Goal: Task Accomplishment & Management: Use online tool/utility

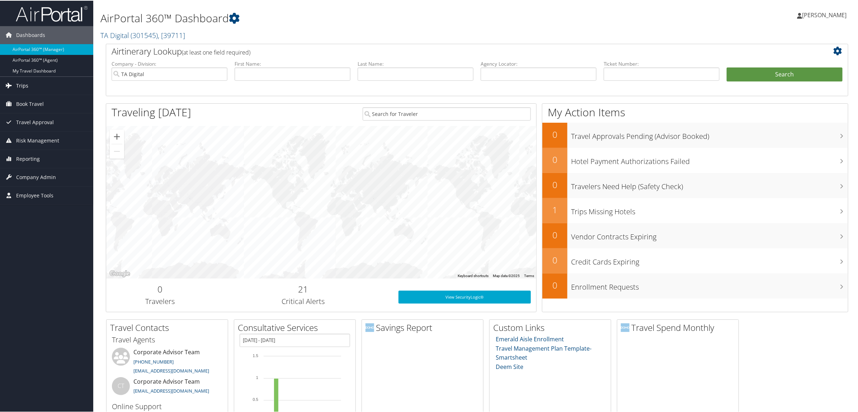
click at [33, 86] on link "Trips" at bounding box center [46, 85] width 93 height 18
click at [39, 101] on link "Airtinerary® Lookup" at bounding box center [46, 99] width 93 height 11
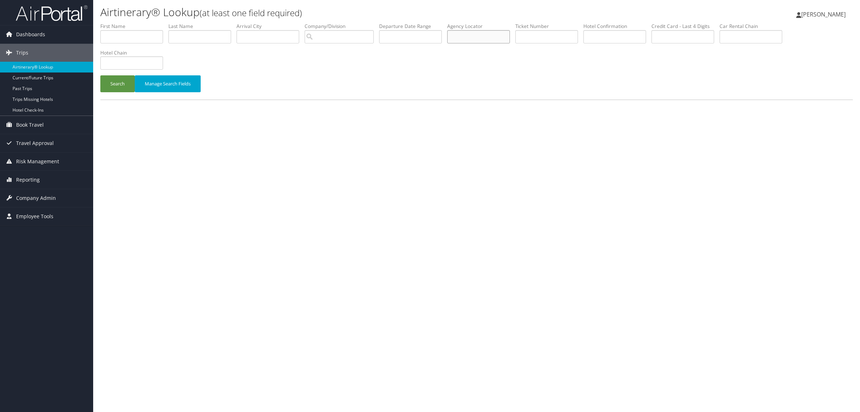
click at [492, 30] on input "text" at bounding box center [478, 36] width 63 height 13
paste input "DJGM2H"
type input "DJGM2H"
click at [105, 83] on button "Search" at bounding box center [117, 83] width 34 height 17
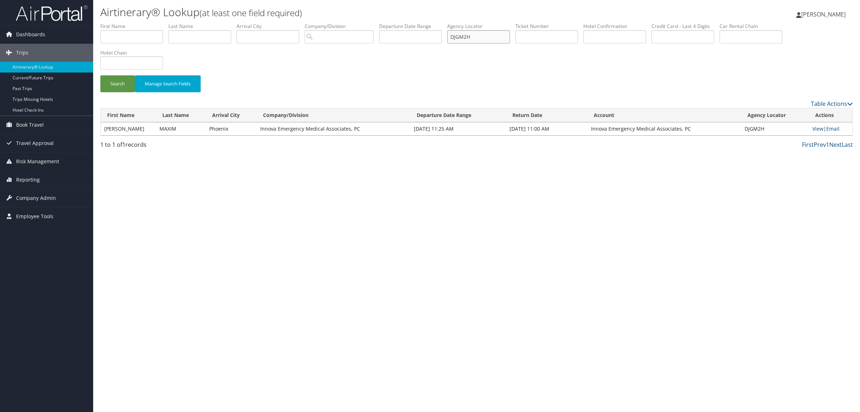
drag, startPoint x: 465, startPoint y: 38, endPoint x: 451, endPoint y: 37, distance: 13.7
click at [451, 23] on ul "First Name Last Name Departure City Arrival City Company/Division Airport/City …" at bounding box center [476, 23] width 753 height 0
click at [671, 280] on div "Airtinerary® Lookup (at least one field required) Hope Ewing Hope Ewing My Sett…" at bounding box center [476, 206] width 767 height 412
drag, startPoint x: 474, startPoint y: 37, endPoint x: 459, endPoint y: 40, distance: 15.0
click at [459, 40] on input "DJGM2H" at bounding box center [478, 36] width 63 height 13
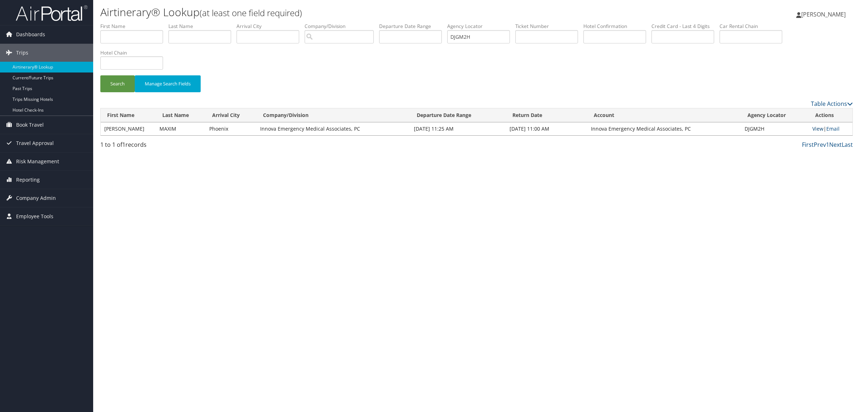
click at [816, 129] on link "View" at bounding box center [818, 128] width 11 height 7
type input "DJGM2H"
paste input "DNGG1H"
click at [120, 83] on button "Search" at bounding box center [117, 83] width 34 height 17
click at [818, 127] on link "View" at bounding box center [819, 128] width 11 height 7
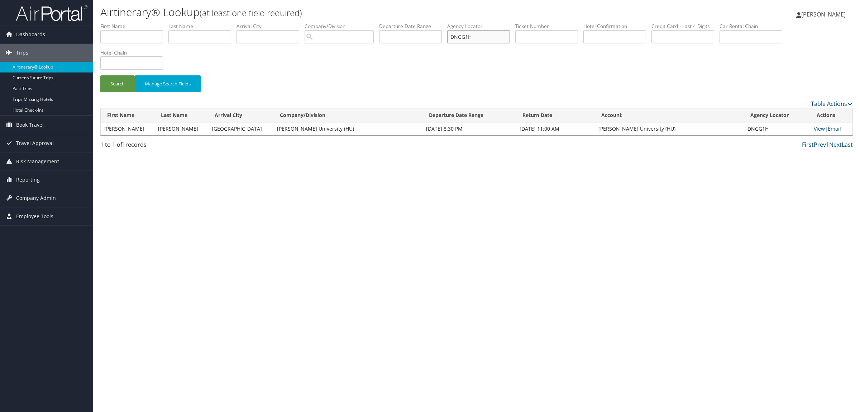
drag, startPoint x: 488, startPoint y: 39, endPoint x: 261, endPoint y: 38, distance: 227.7
click at [269, 23] on ul "First Name Last Name Departure City Arrival City Company/Division Airport/City …" at bounding box center [476, 23] width 753 height 0
paste input "KWKWJ"
click at [122, 86] on button "Search" at bounding box center [117, 83] width 34 height 17
click at [821, 128] on link "View" at bounding box center [819, 128] width 11 height 7
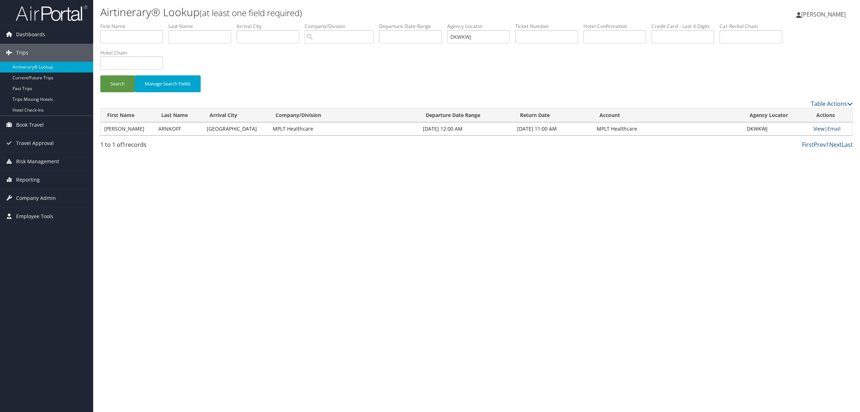
click at [819, 129] on link "View" at bounding box center [819, 128] width 11 height 7
drag, startPoint x: 494, startPoint y: 41, endPoint x: 401, endPoint y: 45, distance: 93.3
click at [401, 23] on ul "First Name Last Name Departure City Arrival City Company/Division Airport/City …" at bounding box center [476, 23] width 753 height 0
paste input "NTKK7"
click at [118, 83] on button "Search" at bounding box center [117, 83] width 34 height 17
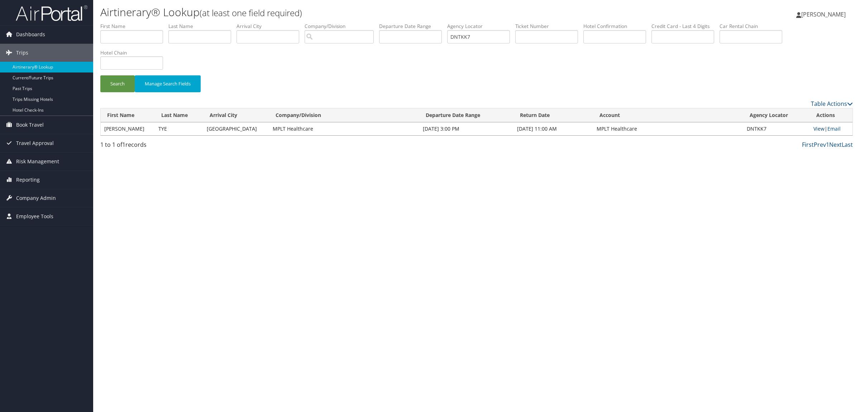
click at [820, 127] on link "View" at bounding box center [819, 128] width 11 height 7
drag, startPoint x: 499, startPoint y: 29, endPoint x: 474, endPoint y: 29, distance: 24.7
click at [474, 29] on label "Agency Locator" at bounding box center [481, 26] width 68 height 7
click at [491, 30] on input "DNTKK7" at bounding box center [478, 36] width 63 height 13
drag, startPoint x: 491, startPoint y: 30, endPoint x: 402, endPoint y: 37, distance: 89.2
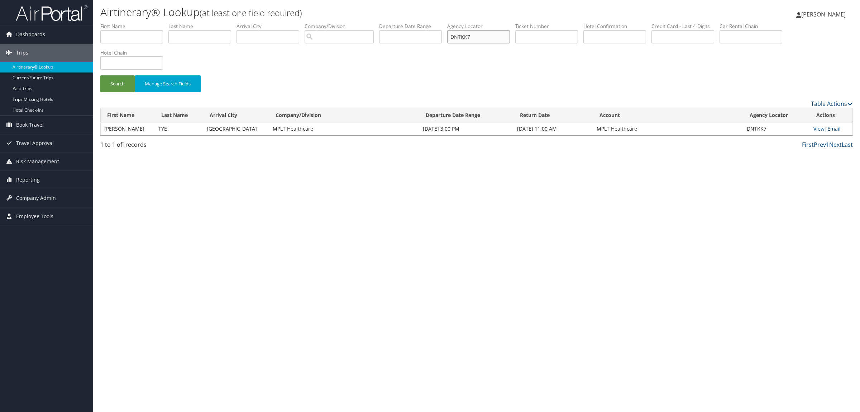
click at [402, 23] on ul "First Name Last Name Departure City Arrival City Company/Division Airport/City …" at bounding box center [476, 23] width 753 height 0
paste input "G8PN2"
click at [120, 85] on button "Search" at bounding box center [117, 83] width 34 height 17
click at [817, 127] on link "View" at bounding box center [819, 128] width 11 height 7
drag, startPoint x: 485, startPoint y: 35, endPoint x: 328, endPoint y: 31, distance: 156.4
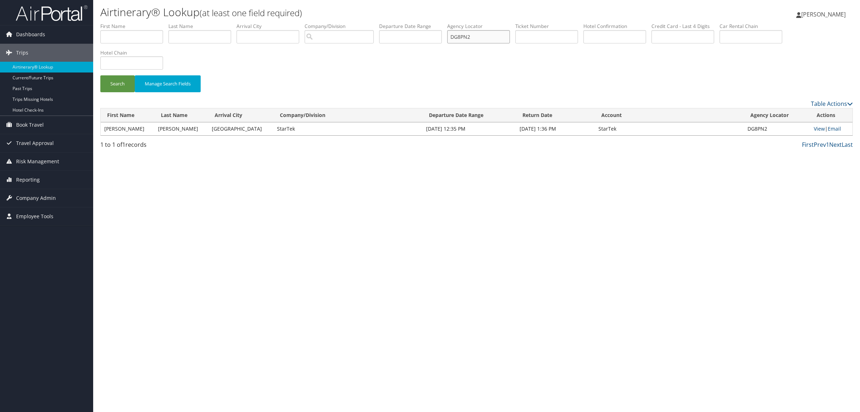
click at [347, 23] on ul "First Name Last Name Departure City Arrival City Company/Division Airport/City …" at bounding box center [476, 23] width 753 height 0
paste input "M9F6F"
type input "DM9F6F"
click at [112, 81] on button "Search" at bounding box center [117, 83] width 34 height 17
click at [819, 127] on link "View" at bounding box center [820, 128] width 11 height 7
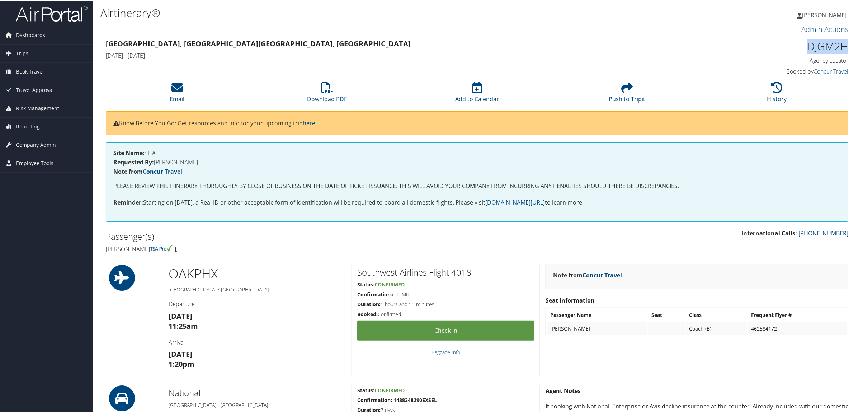
drag, startPoint x: 802, startPoint y: 44, endPoint x: 851, endPoint y: 47, distance: 49.9
copy h1 "DJGM2H"
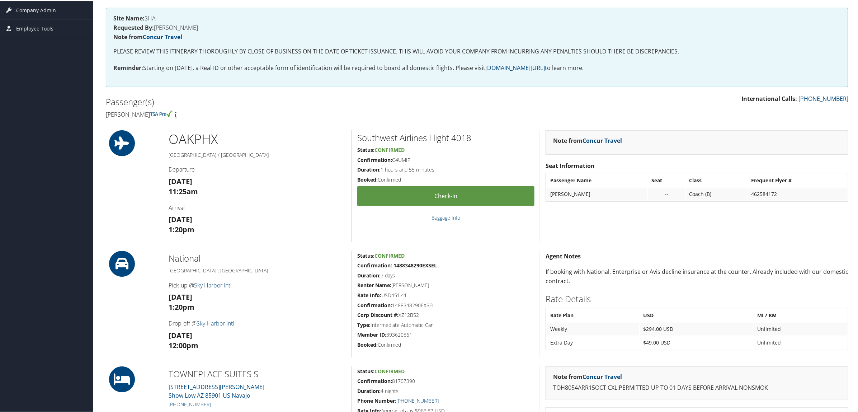
scroll to position [269, 0]
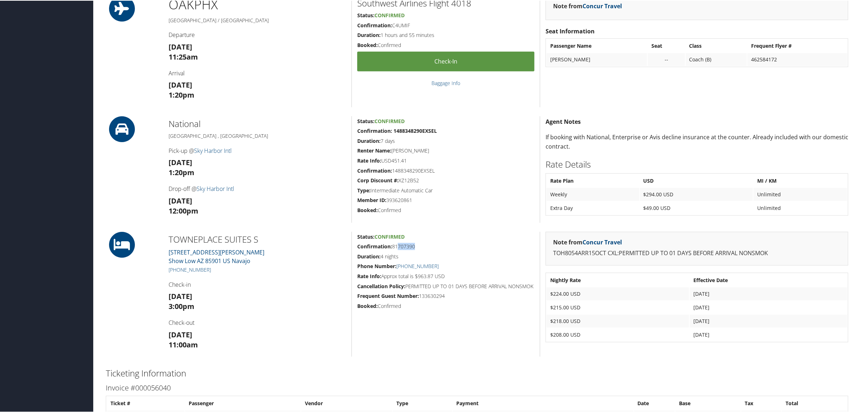
drag, startPoint x: 394, startPoint y: 246, endPoint x: 413, endPoint y: 248, distance: 19.5
click at [413, 248] on h5 "Confirmation: 81707390" at bounding box center [445, 245] width 177 height 7
drag, startPoint x: 393, startPoint y: 245, endPoint x: 419, endPoint y: 248, distance: 26.4
click at [419, 248] on h5 "Confirmation: 81707390" at bounding box center [445, 245] width 177 height 7
copy h5 "81707390"
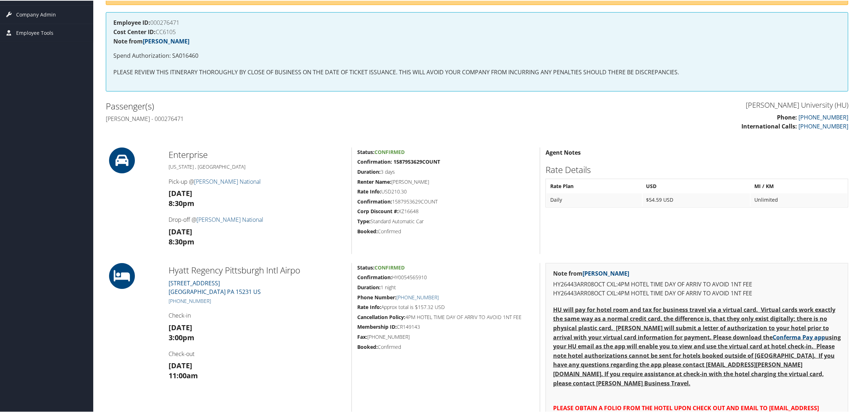
scroll to position [134, 0]
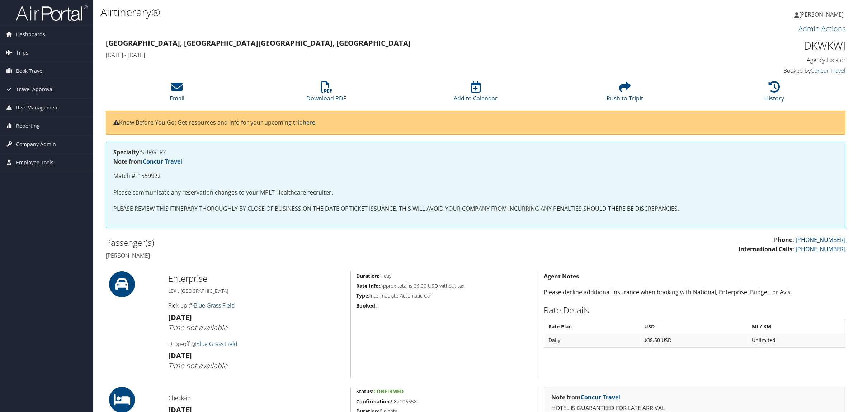
scroll to position [179, 0]
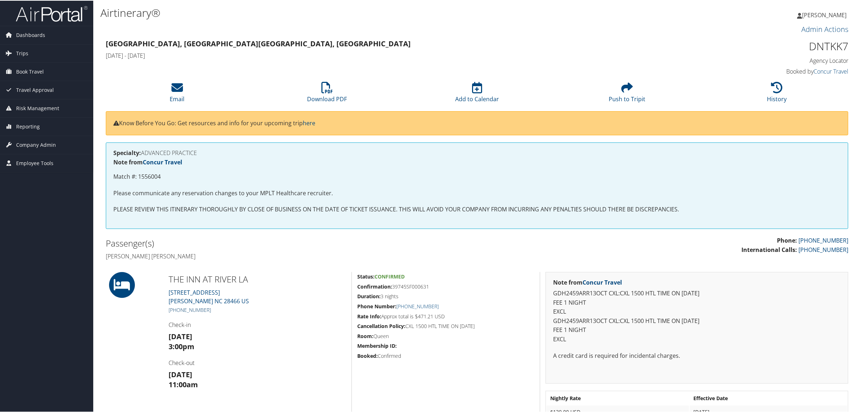
drag, startPoint x: 0, startPoint y: 0, endPoint x: 176, endPoint y: 308, distance: 355.2
click at [176, 308] on h5 "[PHONE_NUMBER]" at bounding box center [257, 308] width 177 height 7
copy link "910) 285-9200"
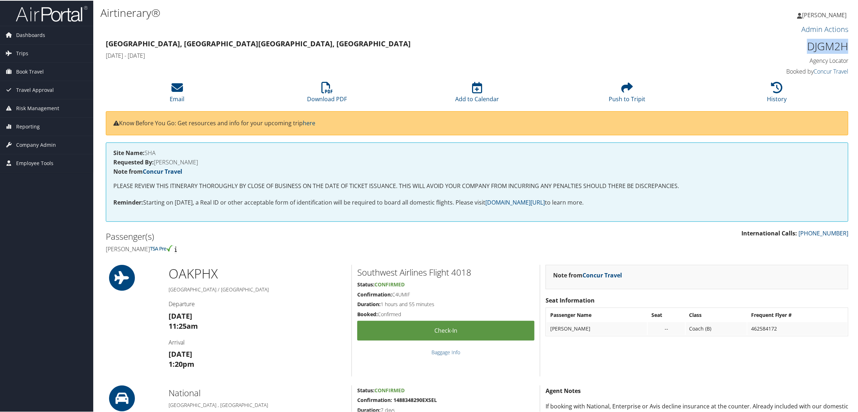
drag, startPoint x: 803, startPoint y: 49, endPoint x: 848, endPoint y: 52, distance: 44.5
click at [848, 52] on div "DJGM2H Agency Locator Agency Locator DJGM2H Booked by Concur Travel Booked by C…" at bounding box center [759, 57] width 188 height 41
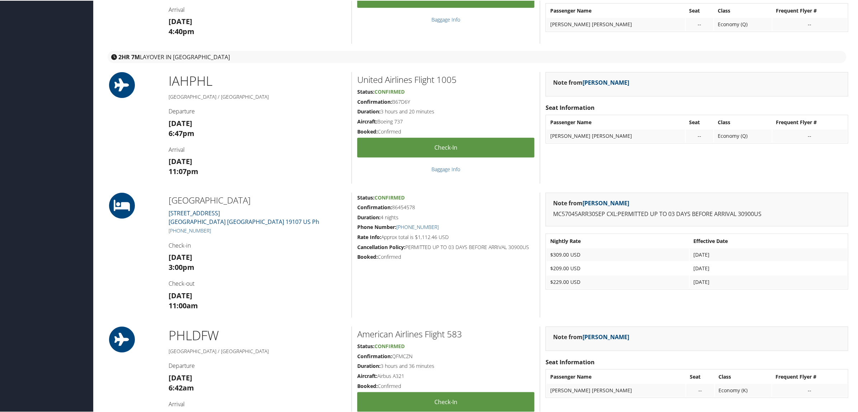
scroll to position [314, 0]
drag, startPoint x: 216, startPoint y: 228, endPoint x: 177, endPoint y: 230, distance: 38.4
click at [177, 230] on h5 "[PHONE_NUMBER]" at bounding box center [257, 229] width 177 height 7
copy link "215) 625-2900"
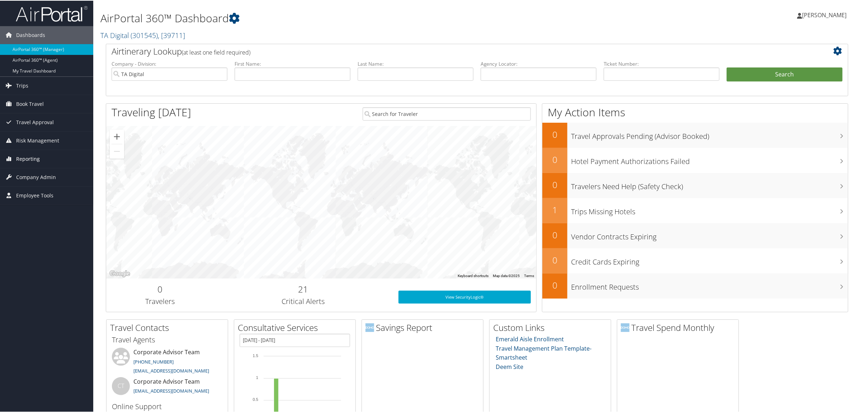
click at [29, 158] on span "Reporting" at bounding box center [28, 158] width 24 height 18
click at [42, 204] on link "Virtual Pay Lookup" at bounding box center [46, 204] width 93 height 11
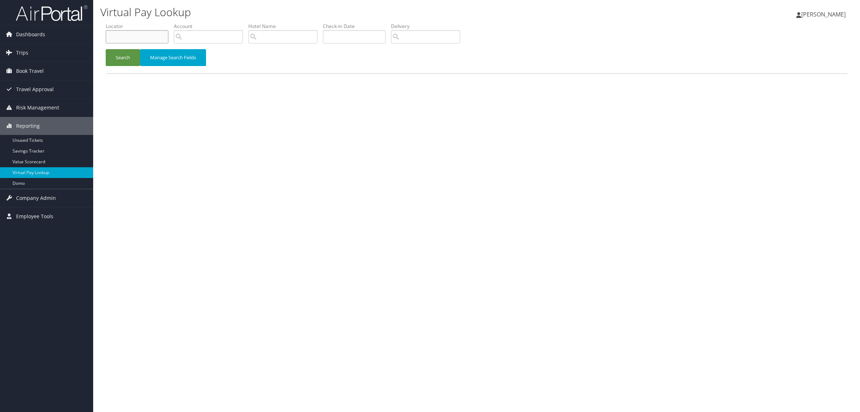
click at [147, 32] on input "text" at bounding box center [137, 36] width 63 height 13
paste input "DM9F6F"
type input "DM9F6F"
click at [112, 57] on button "Search" at bounding box center [123, 57] width 34 height 17
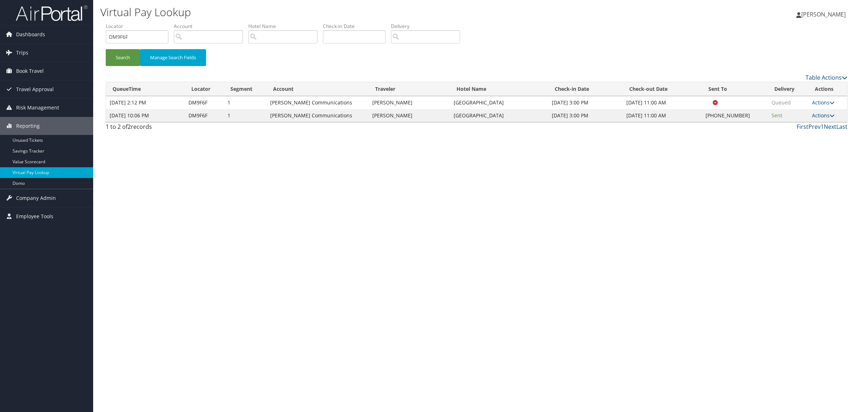
click at [823, 116] on link "Actions" at bounding box center [823, 115] width 23 height 7
click at [800, 142] on link "Logs" at bounding box center [802, 138] width 61 height 12
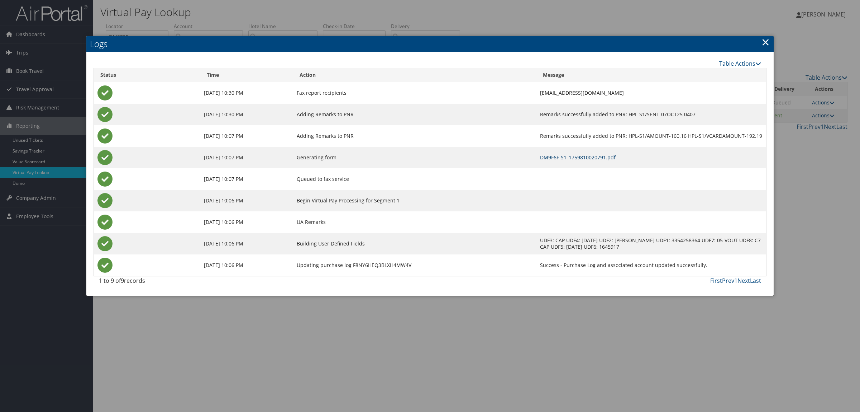
click at [558, 155] on link "DM9F6F-S1_1759810020791.pdf" at bounding box center [578, 157] width 76 height 7
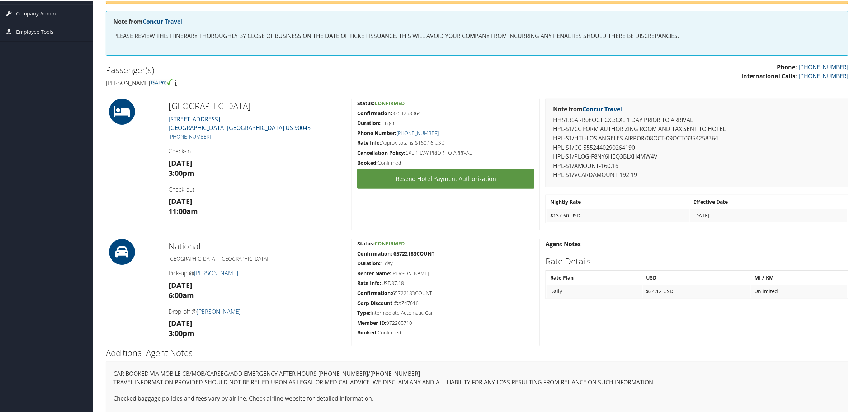
scroll to position [152, 0]
